Goal: Check status: Check status

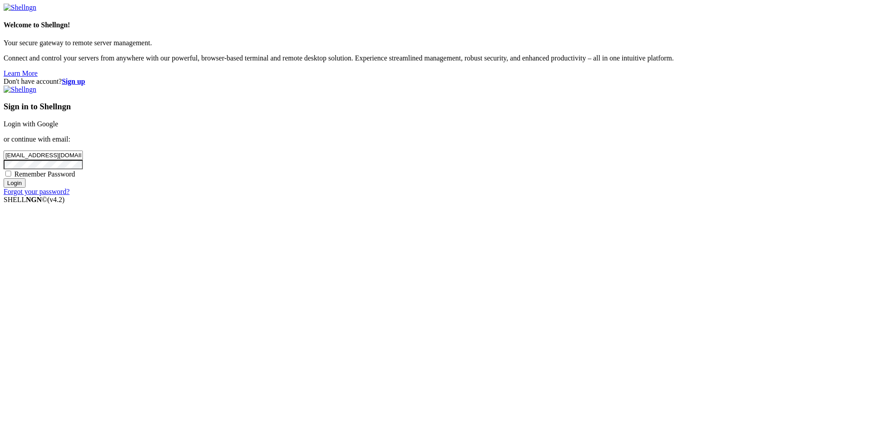
click at [26, 188] on input "Login" at bounding box center [15, 182] width 22 height 9
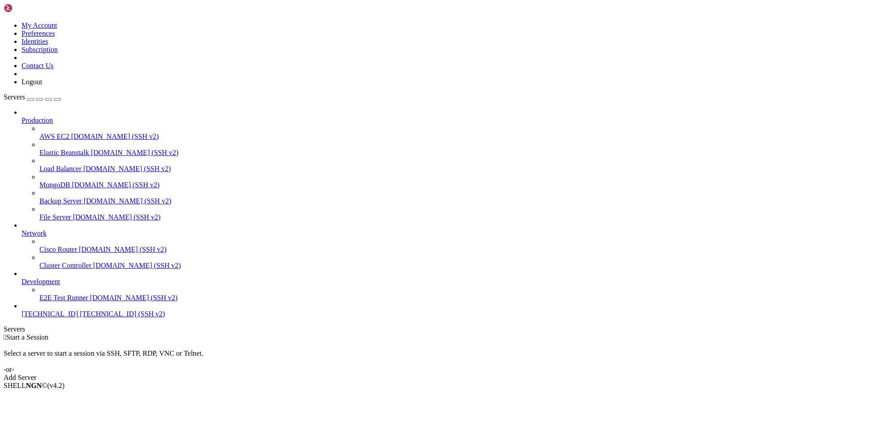
click at [34, 318] on link "[TECHNICAL_ID] [TECHNICAL_ID] (SSH v2)" at bounding box center [457, 314] width 871 height 8
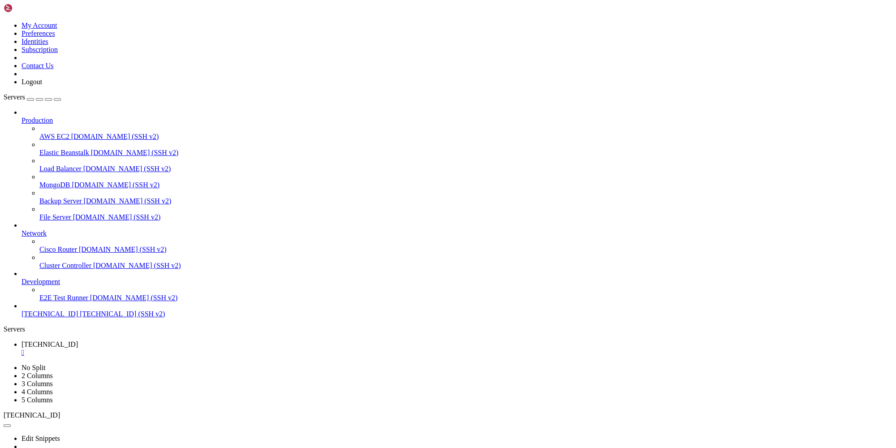
type input "/"
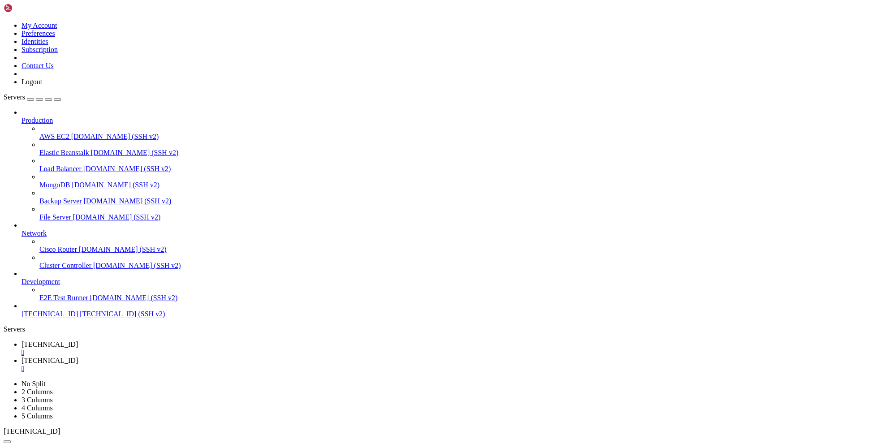
click at [157, 341] on link "[TECHNICAL_ID] " at bounding box center [457, 349] width 871 height 16
drag, startPoint x: 107, startPoint y: 783, endPoint x: 8, endPoint y: 605, distance: 204.3
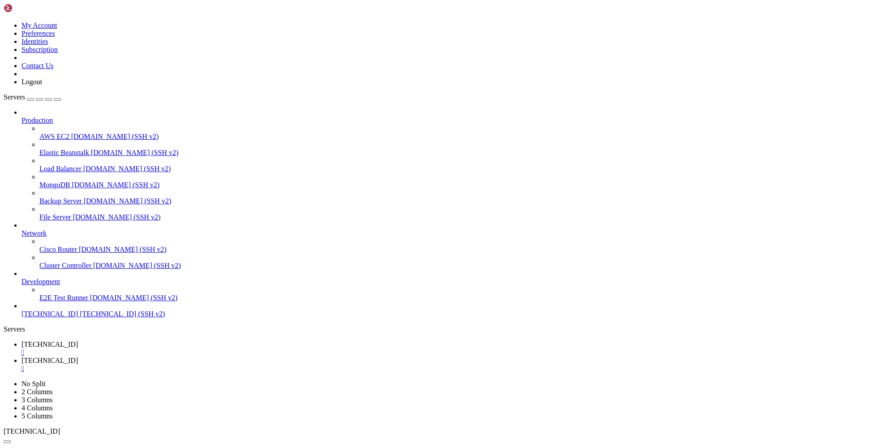
scroll to position [891, 0]
drag, startPoint x: 584, startPoint y: 896, endPoint x: 53, endPoint y: 703, distance: 565.4
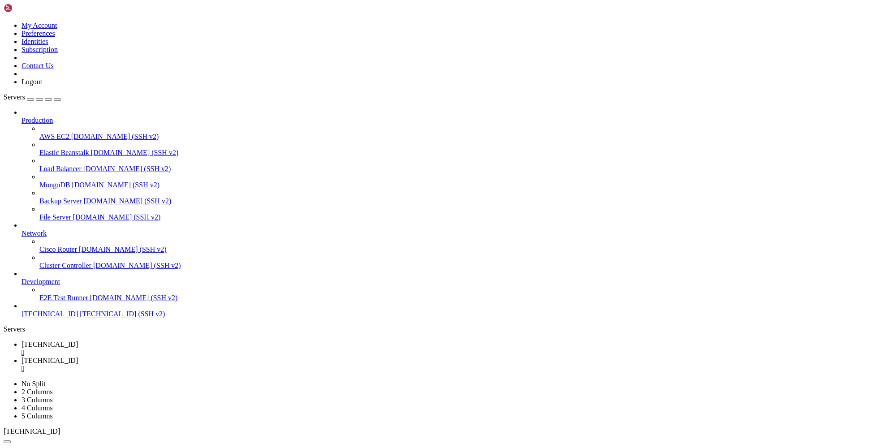
drag, startPoint x: 373, startPoint y: 647, endPoint x: 9, endPoint y: 605, distance: 366.8
copy div "lore@ipsumdol93257:~# sitametco adipis elitsed_doeius ● tempori_utlabo.etdolor …"
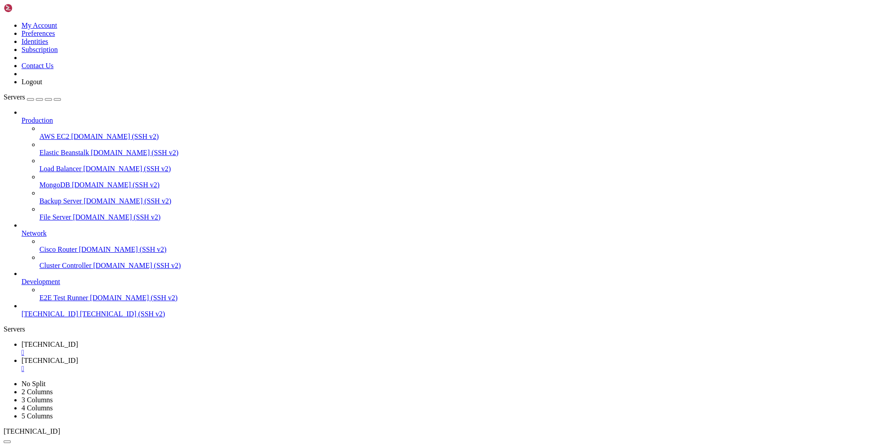
drag, startPoint x: 371, startPoint y: 806, endPoint x: 7, endPoint y: 814, distance: 363.6
drag, startPoint x: 7, startPoint y: 814, endPoint x: 112, endPoint y: 841, distance: 108.0
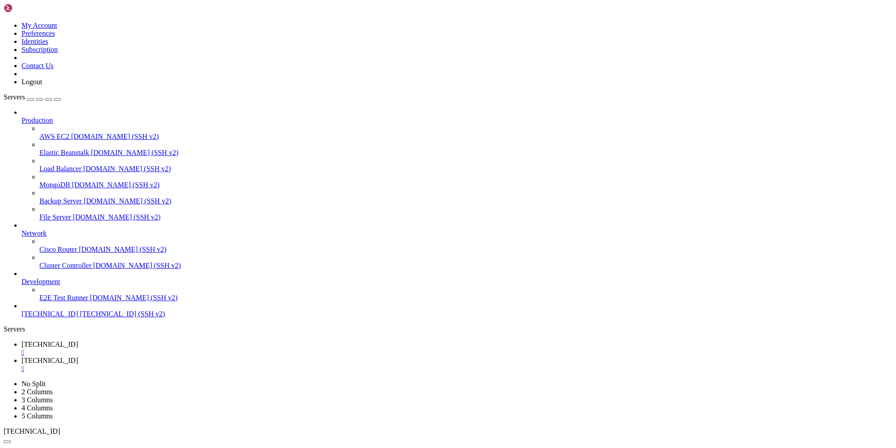
drag, startPoint x: 7, startPoint y: 812, endPoint x: 411, endPoint y: 665, distance: 430.0
copy div "[DATE] 19:23:44 [DOMAIN_NAME] systemd[1]: Started Gunicorn instance to serve Pa…"
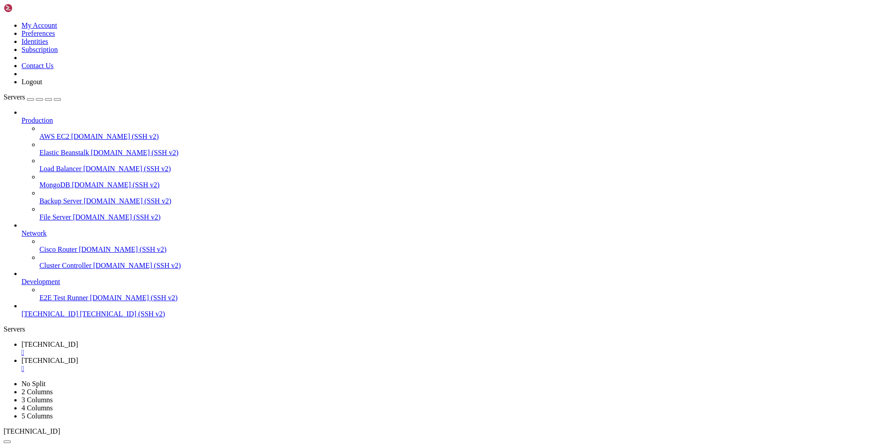
drag, startPoint x: 221, startPoint y: 793, endPoint x: 91, endPoint y: 793, distance: 130.4
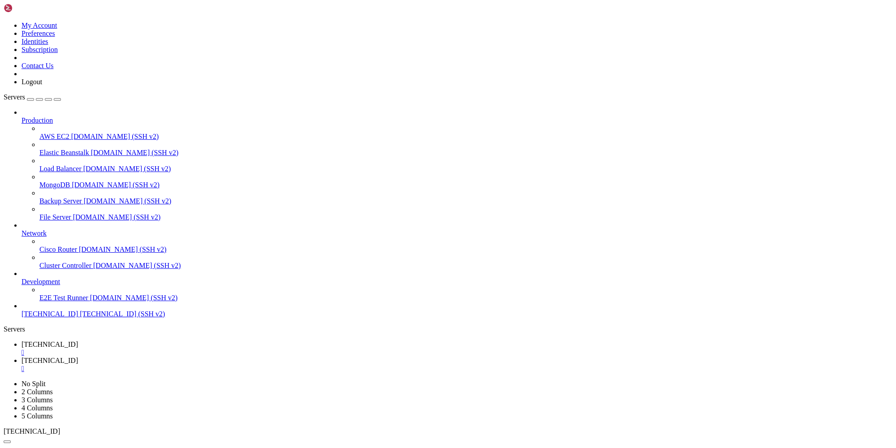
scroll to position [2065, 0]
drag, startPoint x: 576, startPoint y: 895, endPoint x: 8, endPoint y: 820, distance: 572.4
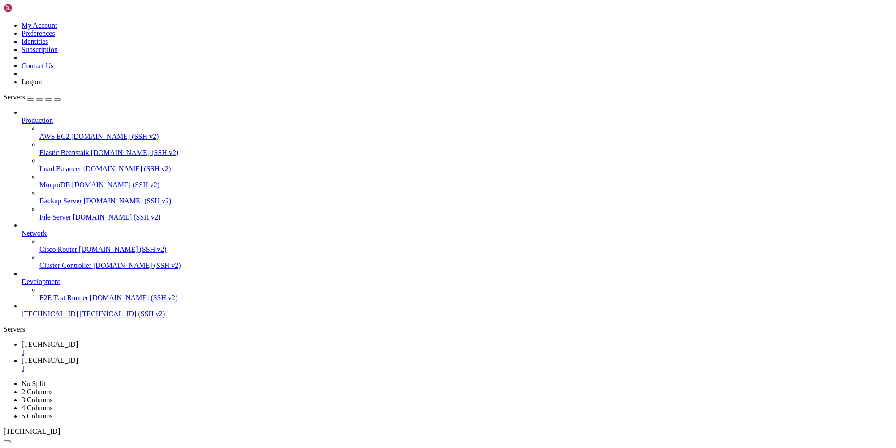
scroll to position [2460, 0]
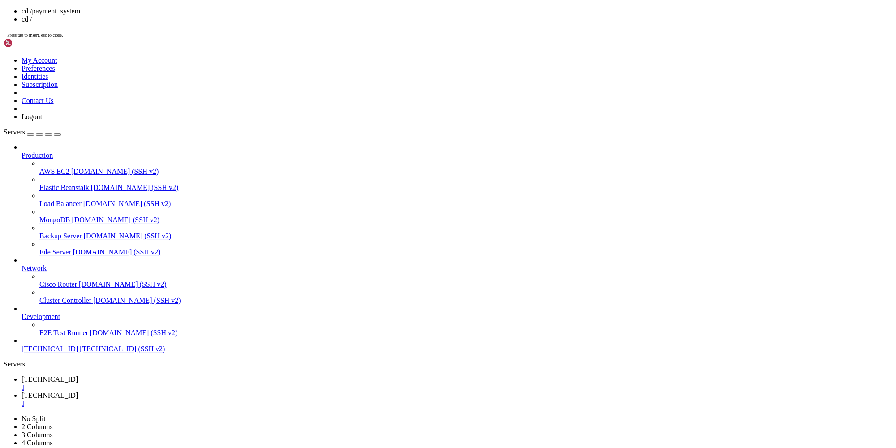
copy x-row "PaymentSystemRu"
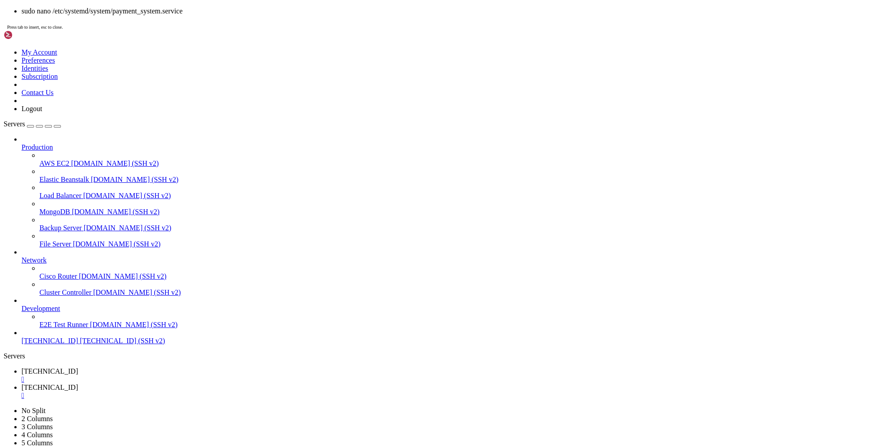
drag, startPoint x: 139, startPoint y: 922, endPoint x: 180, endPoint y: 923, distance: 40.4
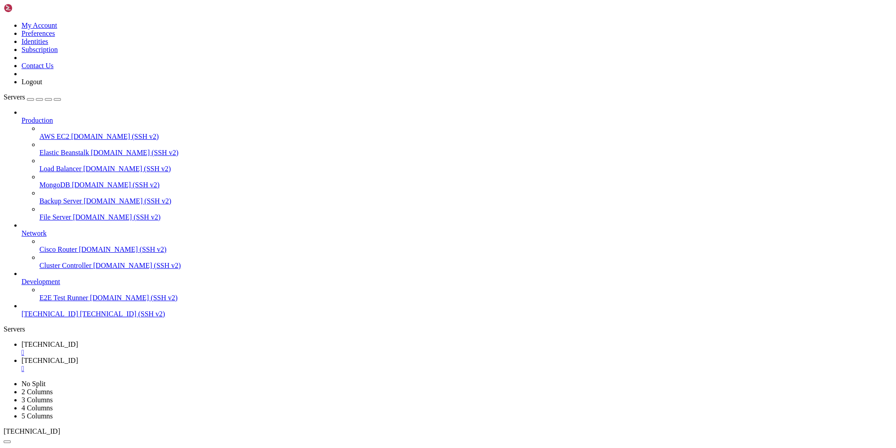
scroll to position [2162, 0]
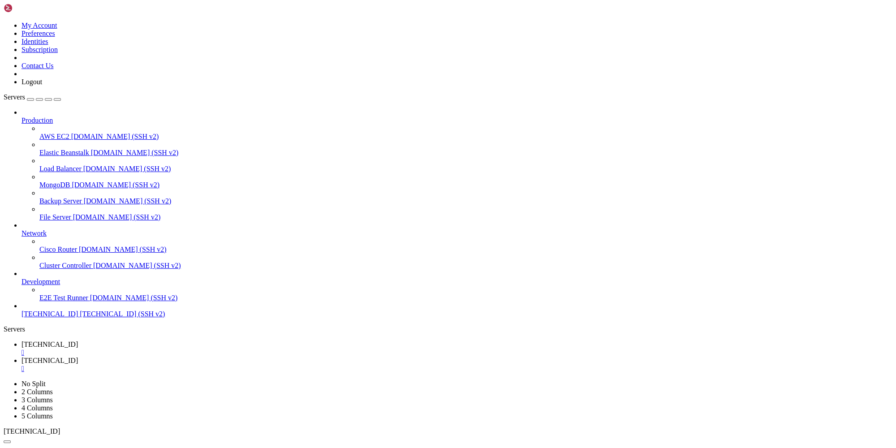
drag, startPoint x: 208, startPoint y: 798, endPoint x: 92, endPoint y: 800, distance: 115.7
